Goal: Register for event/course

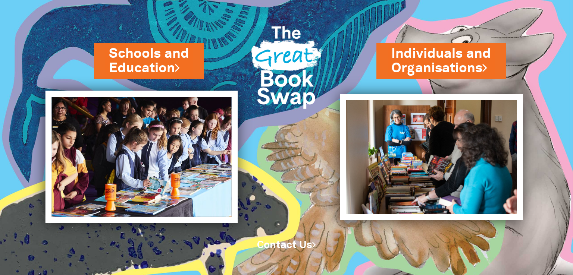
click at [201, 133] on img at bounding box center [141, 157] width 193 height 133
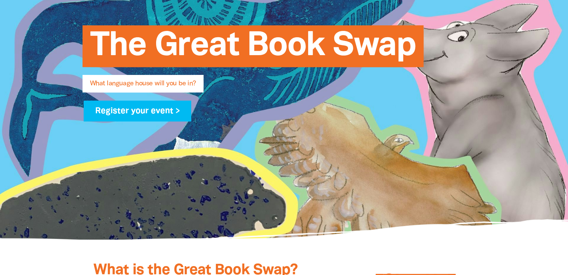
scroll to position [134, 0]
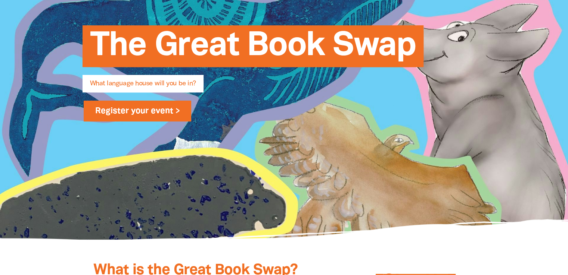
click at [94, 119] on link "Register your event >" at bounding box center [138, 111] width 108 height 21
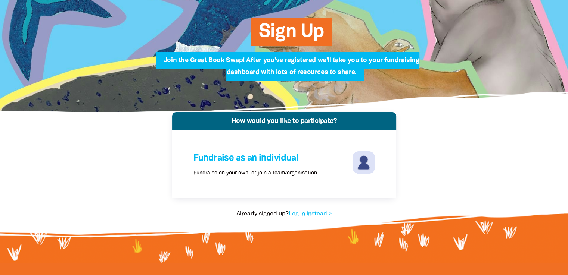
scroll to position [61, 0]
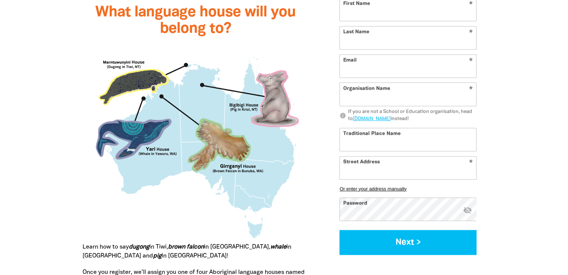
scroll to position [780, 0]
